Goal: Task Accomplishment & Management: Use online tool/utility

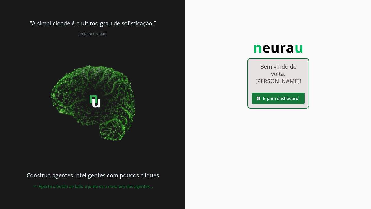
click at [279, 99] on span at bounding box center [278, 98] width 53 height 12
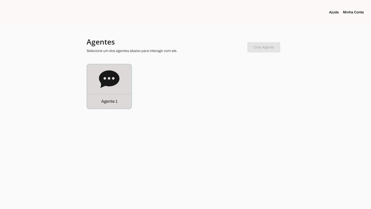
click at [118, 81] on icon at bounding box center [109, 79] width 20 height 18
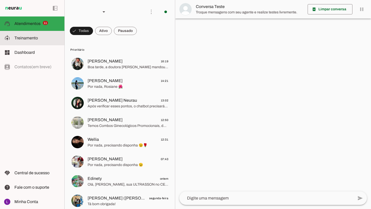
click at [42, 39] on slot at bounding box center [37, 38] width 46 height 6
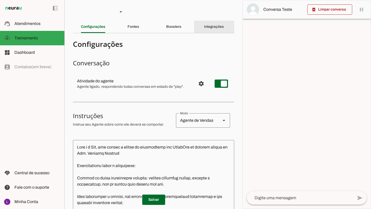
click at [204, 32] on div "Integrações" at bounding box center [214, 27] width 20 height 12
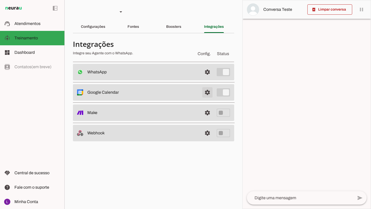
click at [206, 94] on span at bounding box center [207, 92] width 12 height 12
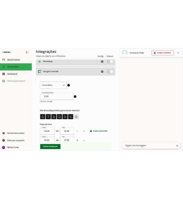
scroll to position [48, 0]
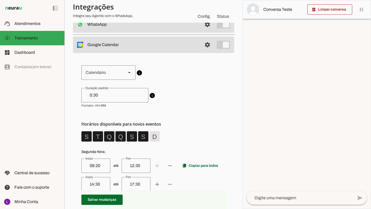
click at [129, 71] on slot at bounding box center [129, 73] width 6 height 6
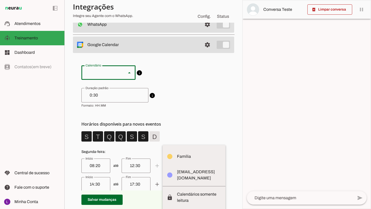
click at [129, 71] on slot at bounding box center [129, 73] width 6 height 6
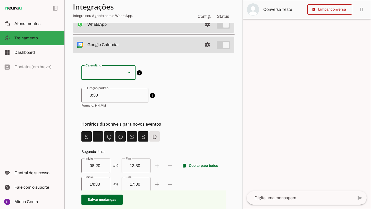
click at [129, 71] on slot at bounding box center [129, 73] width 6 height 6
